Goal: Find specific page/section: Find specific page/section

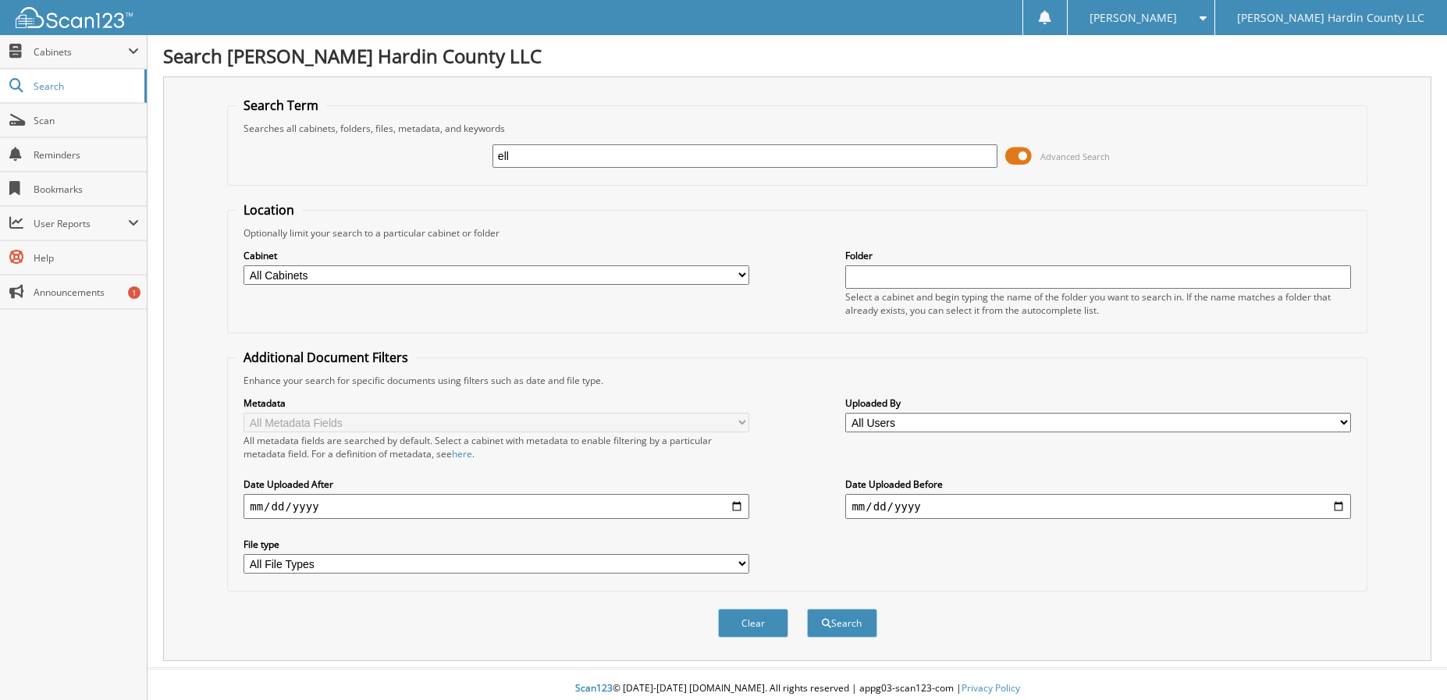
type input "[PERSON_NAME]"
click at [865, 626] on button "Search" at bounding box center [842, 623] width 70 height 29
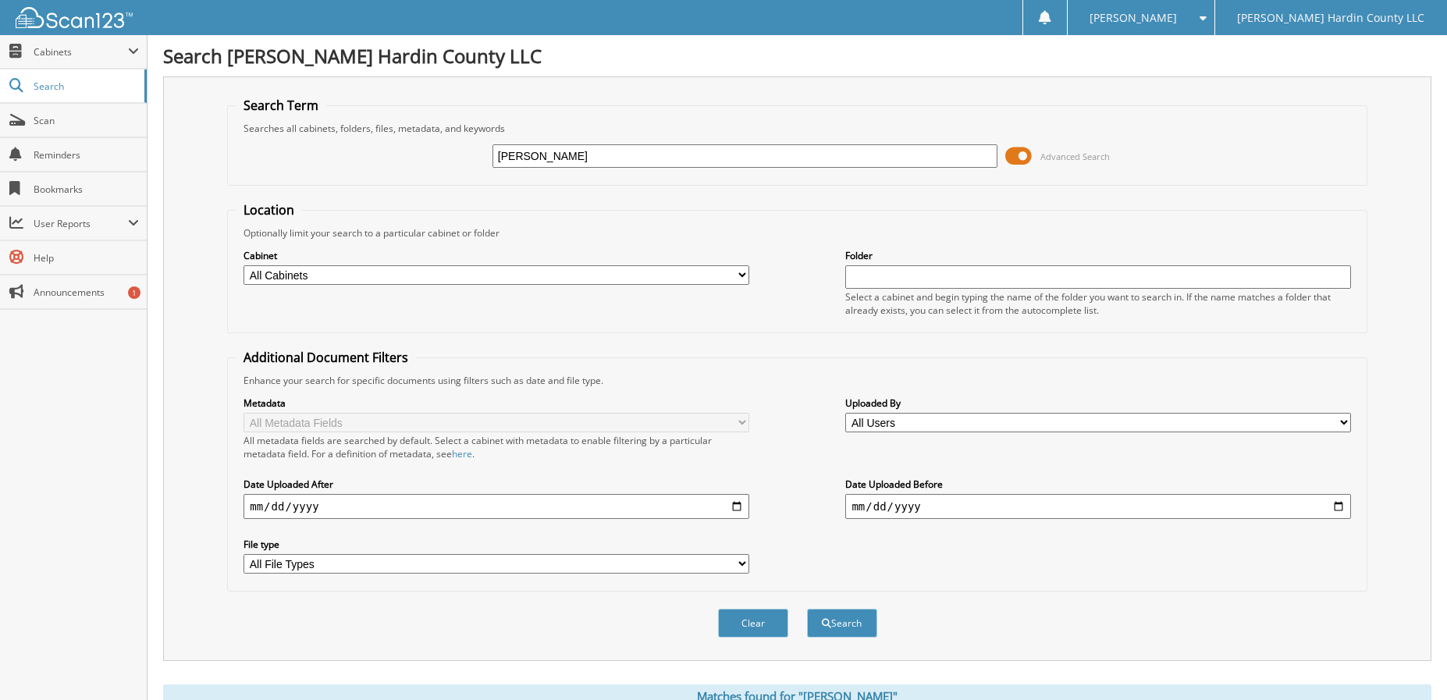
click at [737, 506] on input "date" at bounding box center [495, 506] width 505 height 25
type input "[DATE]"
click at [865, 617] on button "Search" at bounding box center [842, 623] width 70 height 29
click at [1018, 158] on span at bounding box center [1018, 155] width 27 height 23
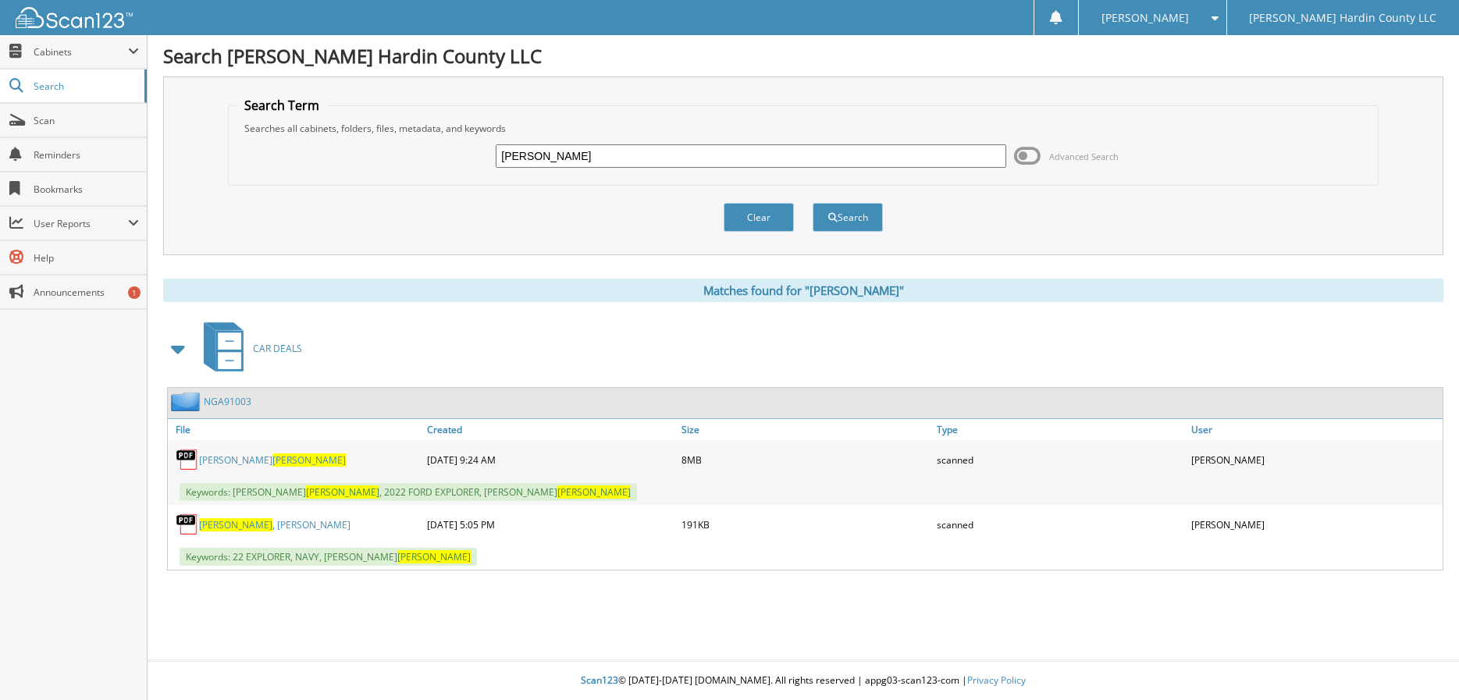
click at [272, 460] on span "[PERSON_NAME]" at bounding box center [308, 459] width 73 height 13
